Goal: Navigation & Orientation: Find specific page/section

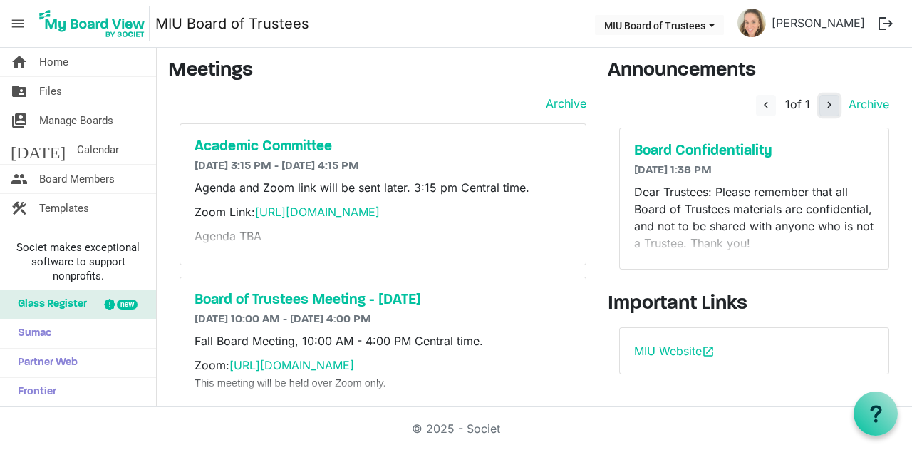
click at [823, 105] on span "navigate_next" at bounding box center [829, 104] width 13 height 13
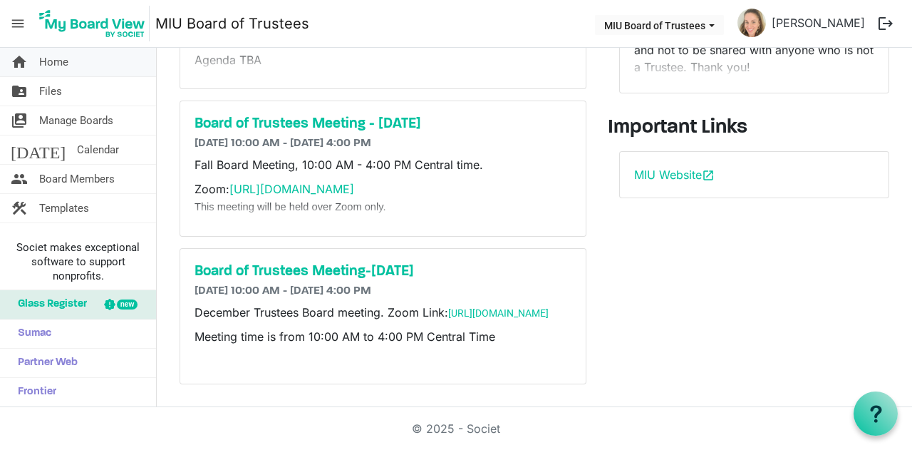
click at [48, 58] on span "Home" at bounding box center [53, 62] width 29 height 29
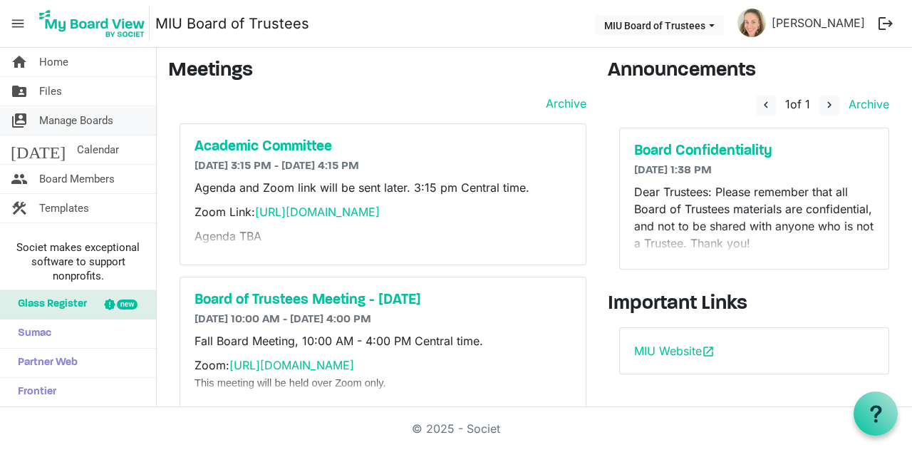
click at [53, 118] on span "Manage Boards" at bounding box center [76, 120] width 74 height 29
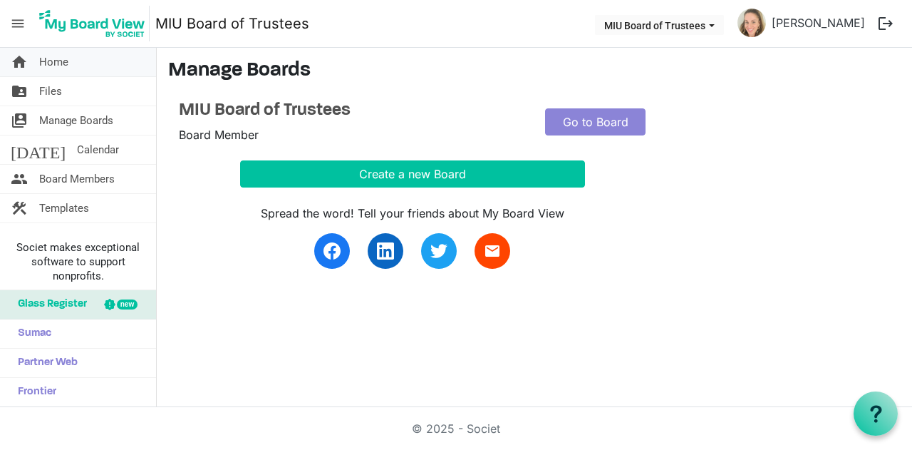
click at [50, 66] on span "Home" at bounding box center [53, 62] width 29 height 29
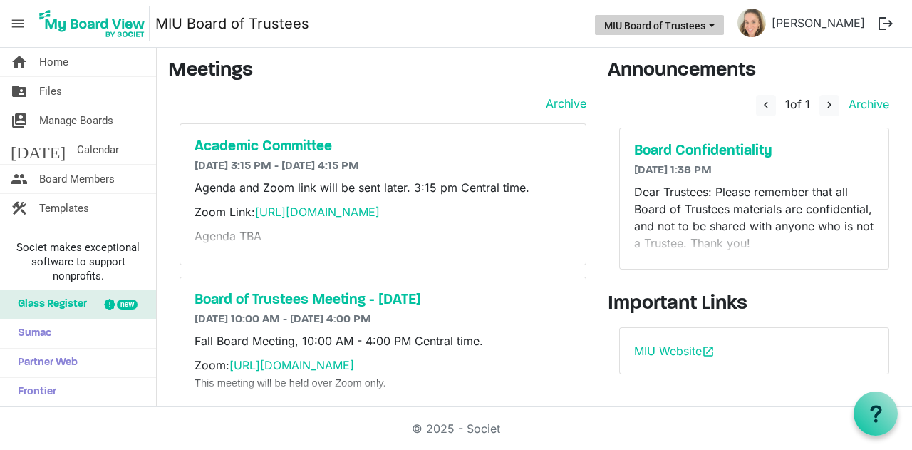
click at [724, 26] on button "MIU Board of Trustees" at bounding box center [659, 25] width 129 height 20
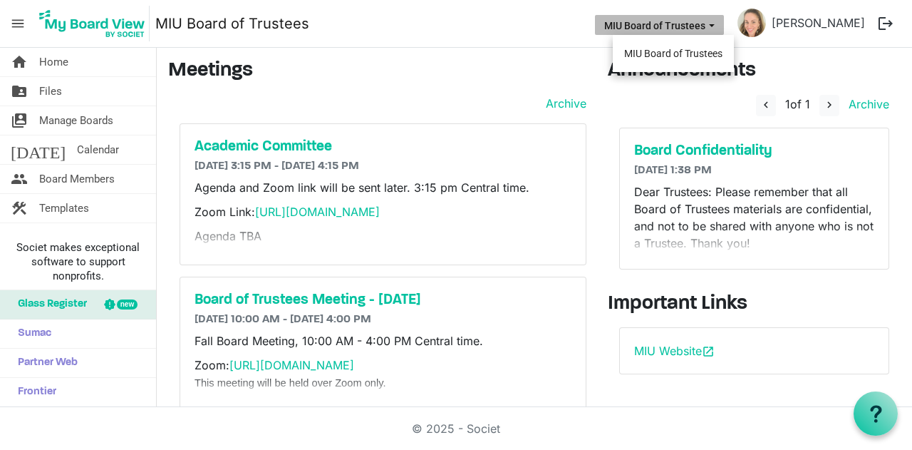
click at [492, 40] on nav "menu MIU Board of Trustees MIU Board of Trustees Rachel Lansky logout" at bounding box center [456, 24] width 912 height 48
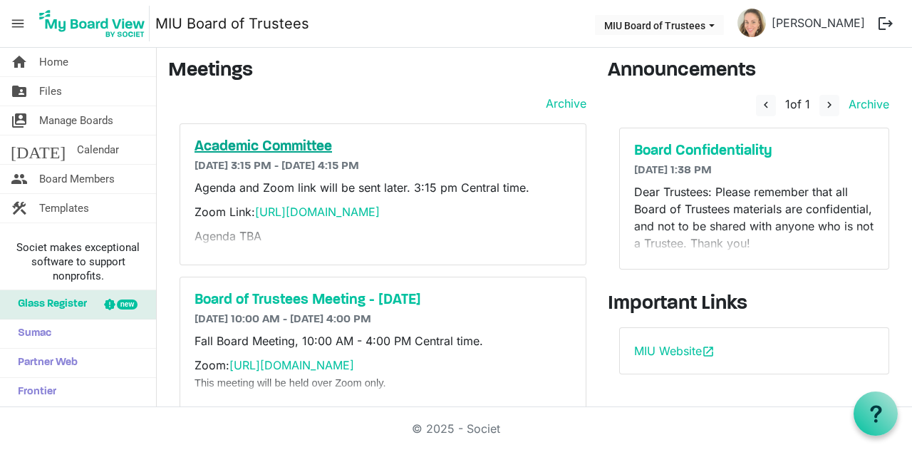
click at [296, 142] on h5 "Academic Committee" at bounding box center [383, 146] width 377 height 17
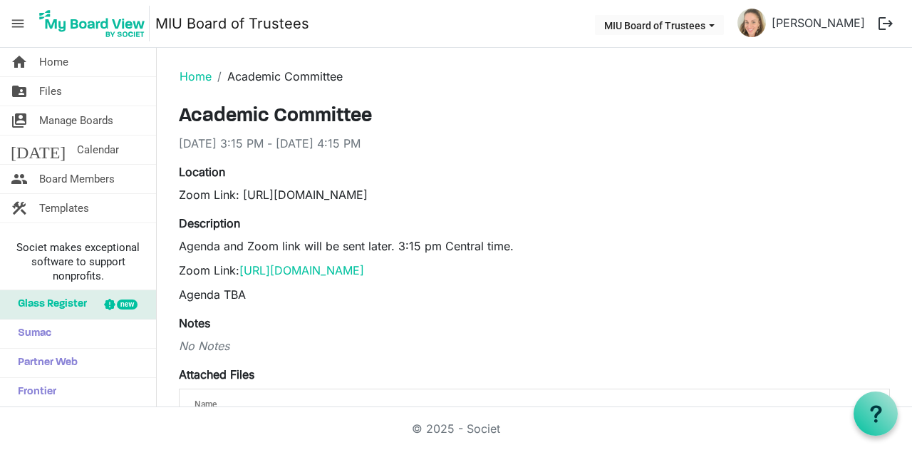
click at [11, 22] on span "menu" at bounding box center [17, 23] width 27 height 27
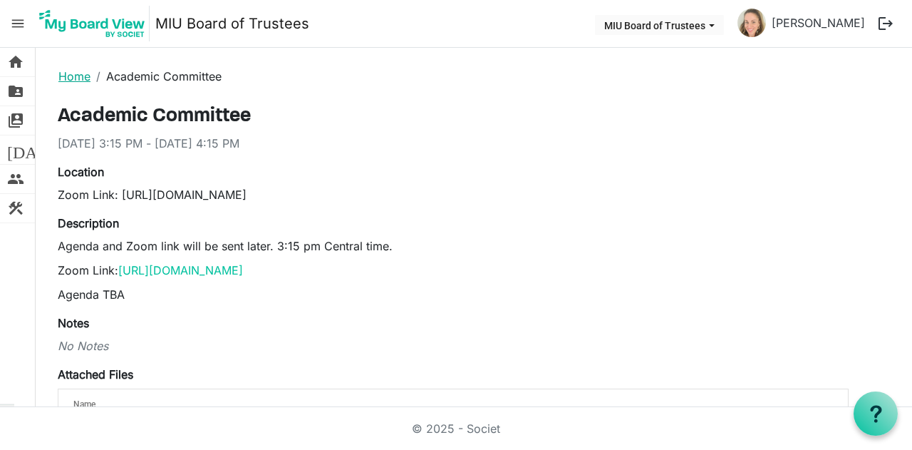
click at [78, 76] on link "Home" at bounding box center [74, 76] width 32 height 14
